Goal: Transaction & Acquisition: Obtain resource

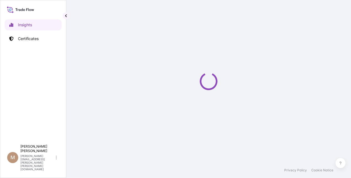
select select "2025"
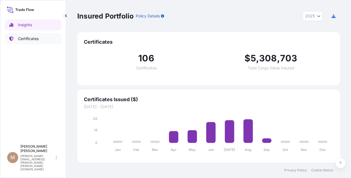
click at [33, 40] on p "Certificates" at bounding box center [28, 39] width 21 height 6
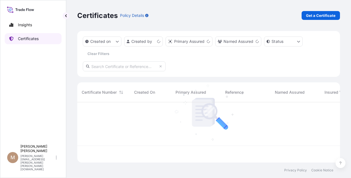
scroll to position [59, 259]
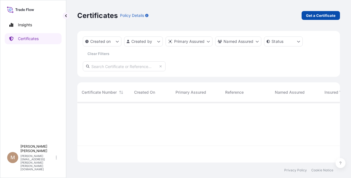
click at [328, 14] on p "Get a Certificate" at bounding box center [321, 16] width 30 height 6
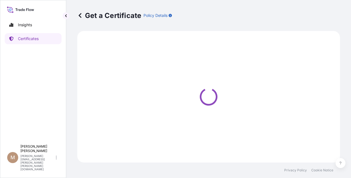
select select "Ocean Vessel"
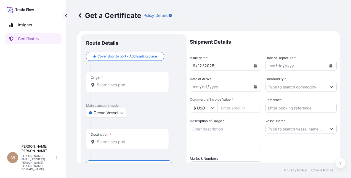
click at [330, 64] on icon "Calendar" at bounding box center [331, 65] width 3 height 3
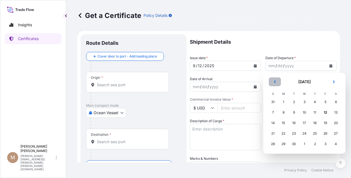
click at [275, 82] on icon "Previous" at bounding box center [274, 81] width 3 height 3
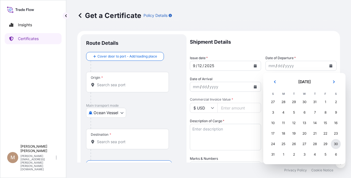
click at [338, 144] on div "30" at bounding box center [336, 144] width 10 height 10
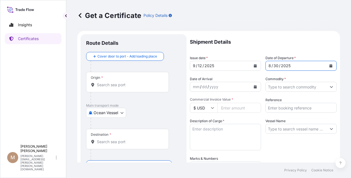
click at [253, 84] on button "Calendar" at bounding box center [255, 86] width 9 height 9
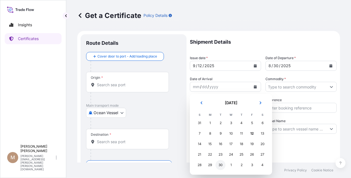
click at [219, 167] on div "30" at bounding box center [221, 165] width 10 height 10
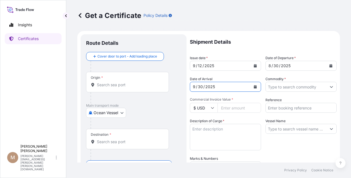
click at [224, 108] on input "Commercial Invoice Value *" at bounding box center [240, 108] width 44 height 10
type input "93820.45"
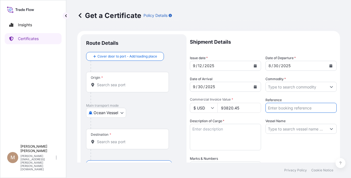
click at [225, 128] on textarea "Description of Cargo *" at bounding box center [225, 137] width 71 height 27
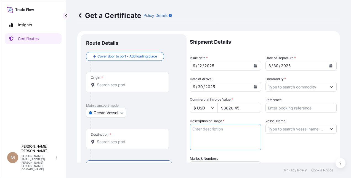
paste textarea "Soligen® Stabilizer F"
type textarea "Soligen® Stabilizer F"
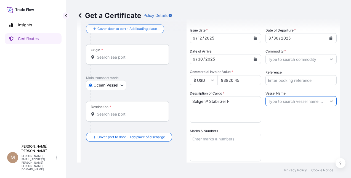
click at [130, 115] on input "Destination *" at bounding box center [129, 114] width 65 height 6
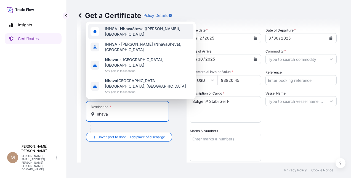
click at [137, 37] on span "INNSA - [GEOGRAPHIC_DATA] ([PERSON_NAME]), [GEOGRAPHIC_DATA]" at bounding box center [148, 31] width 86 height 11
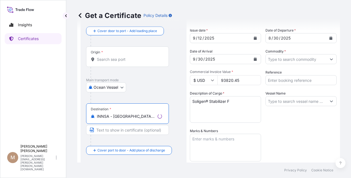
type input "INNSA - [GEOGRAPHIC_DATA] ([PERSON_NAME]), [GEOGRAPHIC_DATA]"
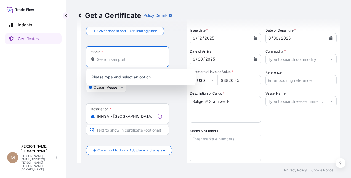
click at [120, 57] on input "Origin *" at bounding box center [129, 60] width 65 height 6
click at [102, 61] on input "Origin * Please select an origin" at bounding box center [129, 60] width 65 height 6
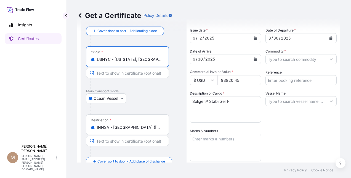
scroll to position [133, 0]
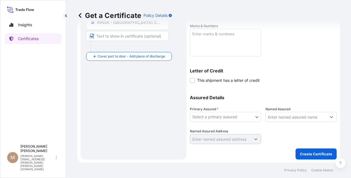
type input "USNYC - [US_STATE], [GEOGRAPHIC_DATA]"
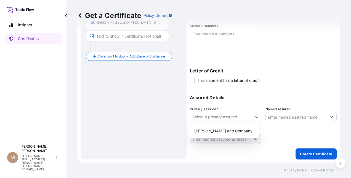
click at [256, 118] on body "5 options available. Insights Certificates M [PERSON_NAME] [PERSON_NAME][EMAIL_…" at bounding box center [175, 89] width 351 height 178
click at [233, 133] on div "[PERSON_NAME] and Company" at bounding box center [224, 131] width 65 height 10
select select "31531"
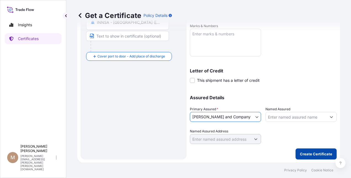
click at [308, 152] on p "Create Certificate" at bounding box center [316, 154] width 32 height 6
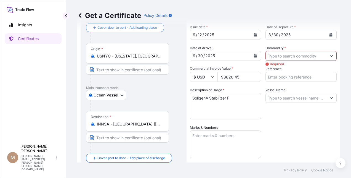
scroll to position [22, 0]
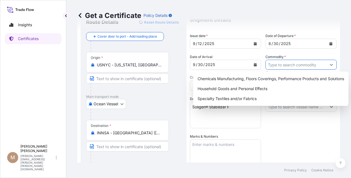
click at [330, 64] on button "Show suggestions" at bounding box center [332, 65] width 10 height 10
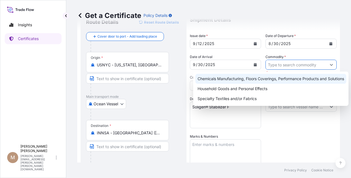
click at [310, 77] on div "Chemicals Manufacturing, Floors Coverings, Performance Products and Solutions" at bounding box center [271, 79] width 151 height 10
type input "Chemicals Manufacturing, Floors Coverings, Performance Products and Solutions"
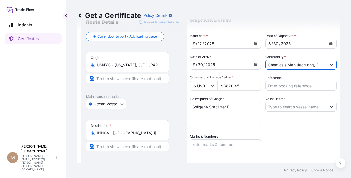
scroll to position [133, 0]
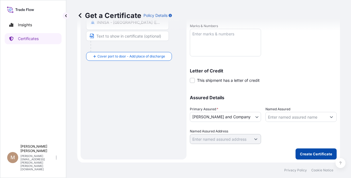
click at [304, 152] on p "Create Certificate" at bounding box center [316, 154] width 32 height 6
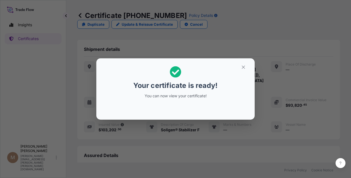
click at [184, 92] on div "Your certificate is ready! You can now view your certificate!" at bounding box center [175, 82] width 85 height 39
click at [168, 80] on div "Your certificate is ready! You can now view your certificate!" at bounding box center [175, 82] width 85 height 39
click at [170, 96] on p "You can now view your certificate!" at bounding box center [175, 96] width 85 height 6
click at [174, 72] on icon at bounding box center [175, 71] width 11 height 11
click at [243, 66] on icon "button" at bounding box center [243, 66] width 3 height 3
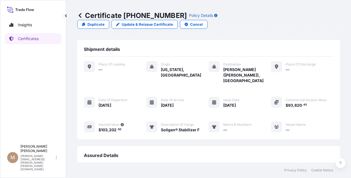
scroll to position [66, 0]
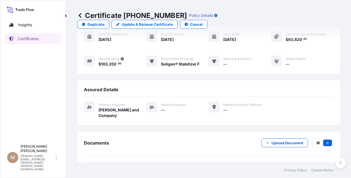
click at [187, 162] on link "PDF Certificate [DATE]T18:37:33.517782" at bounding box center [209, 169] width 250 height 14
